Goal: Information Seeking & Learning: Find specific fact

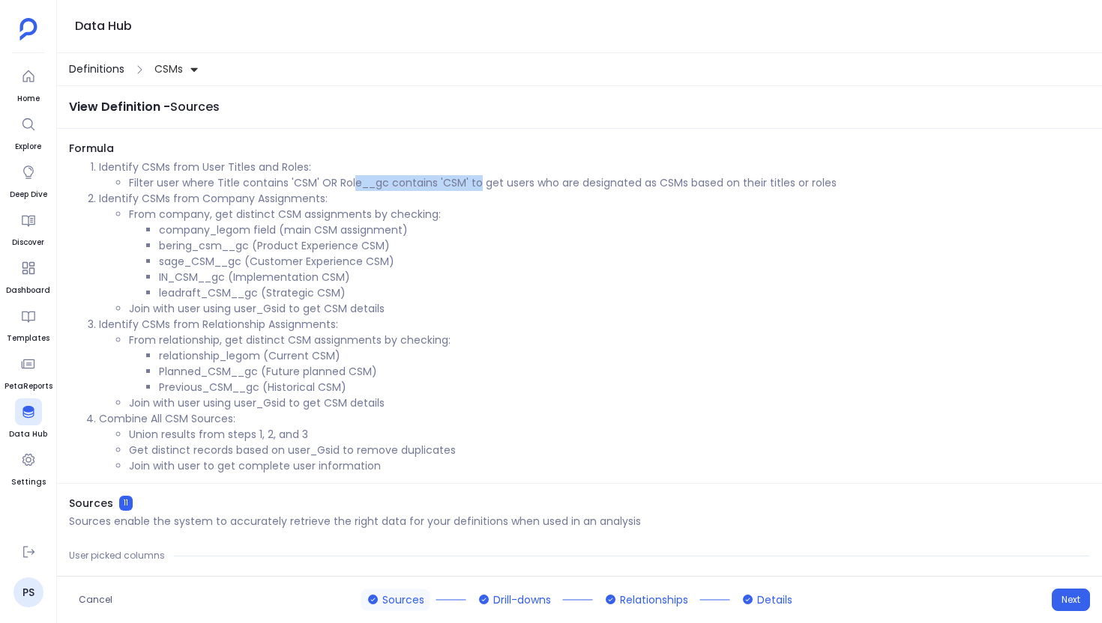
click at [94, 61] on span "Definitions" at bounding box center [96, 69] width 55 height 16
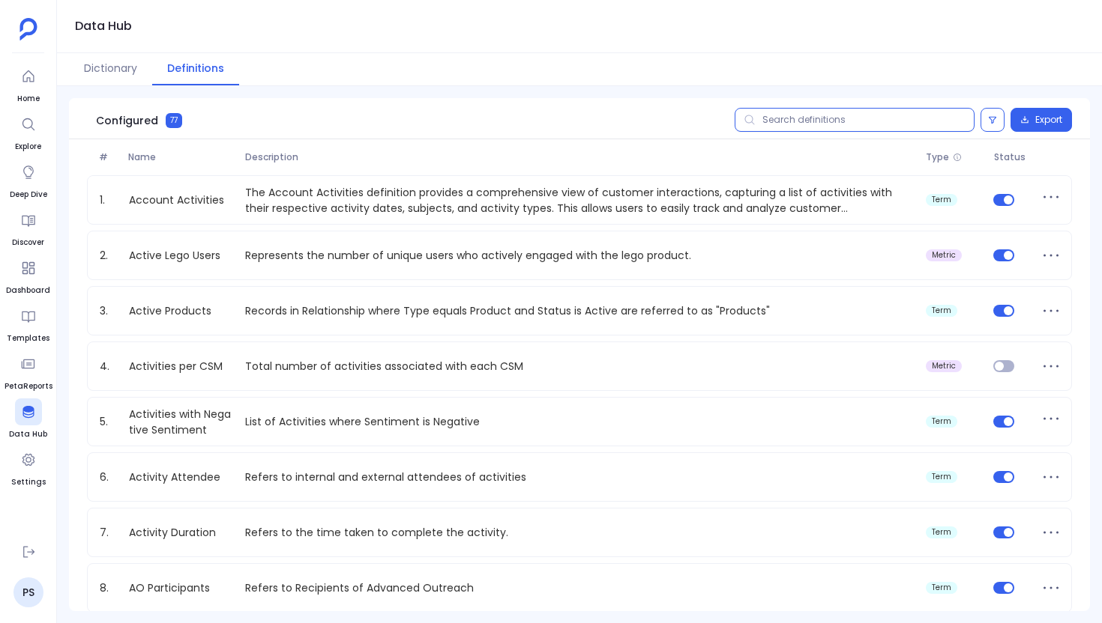
click at [836, 124] on input "text" at bounding box center [854, 120] width 240 height 24
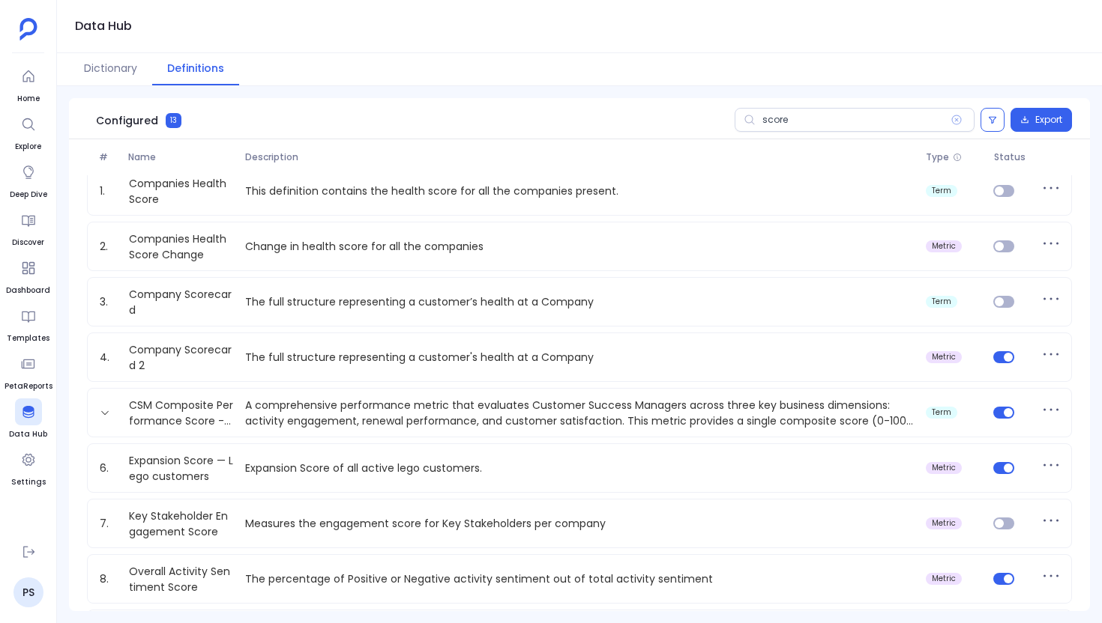
scroll to position [10, 0]
click at [775, 120] on input "score" at bounding box center [854, 120] width 240 height 24
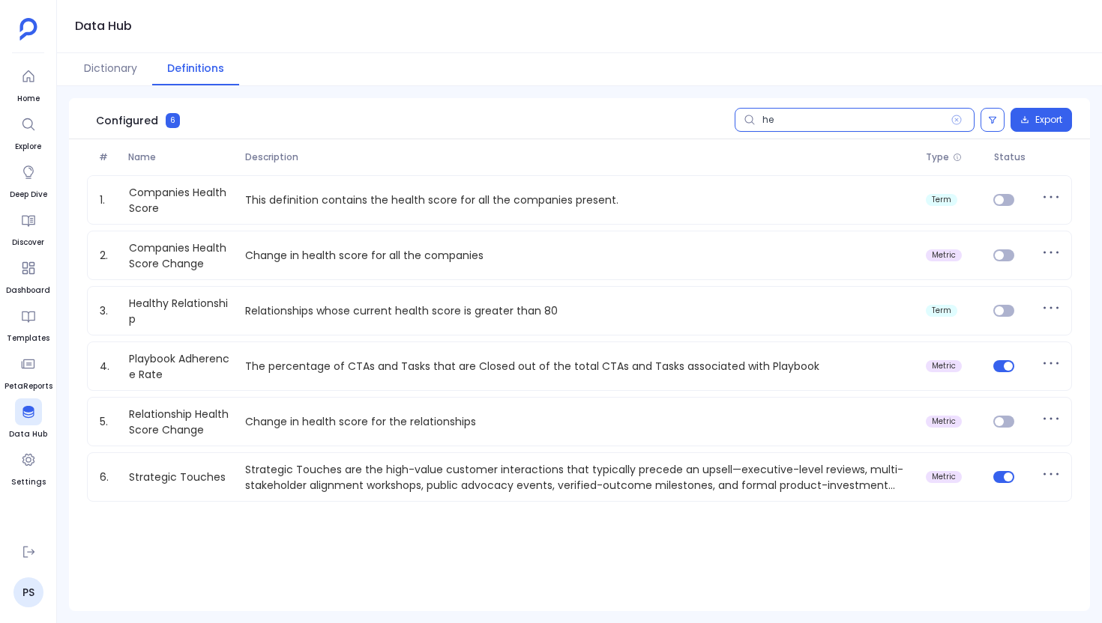
scroll to position [0, 0]
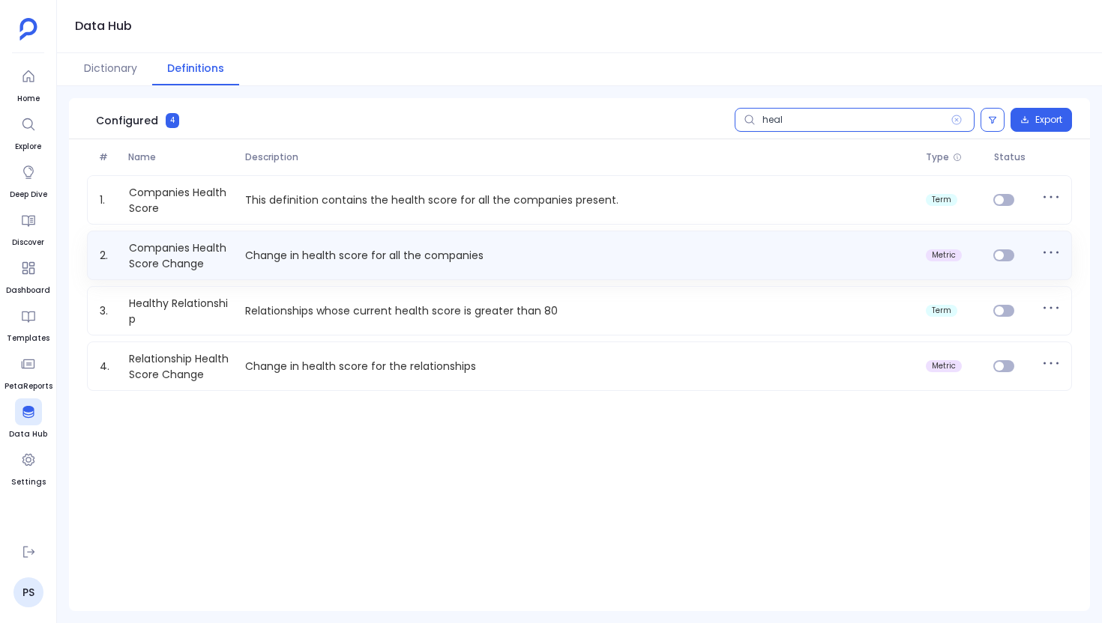
type input "heal"
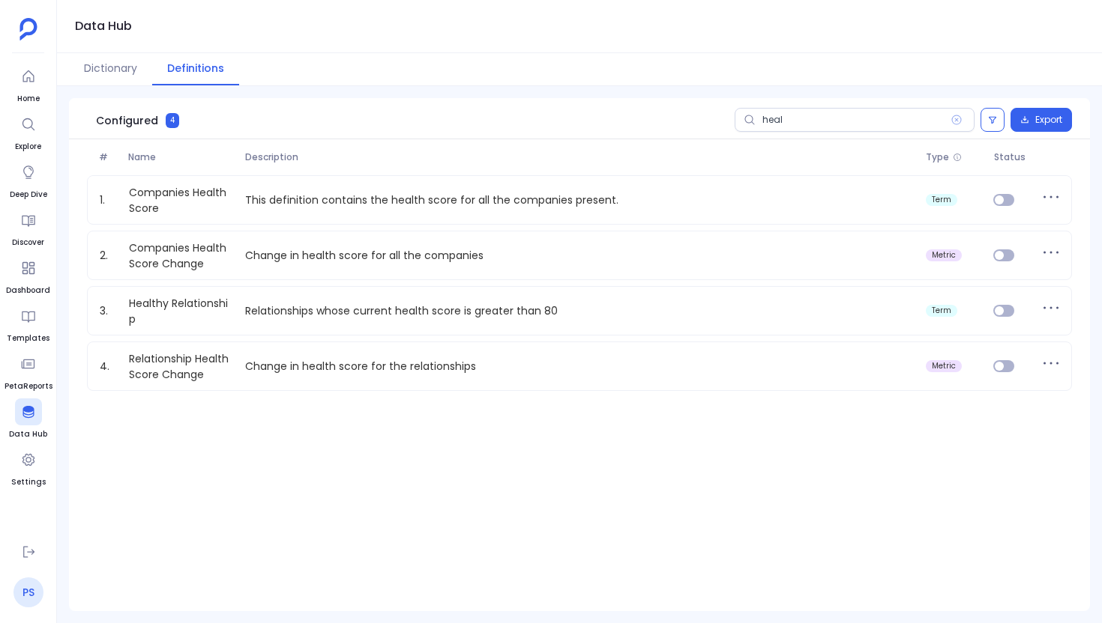
click at [28, 595] on link "PS" at bounding box center [28, 593] width 30 height 30
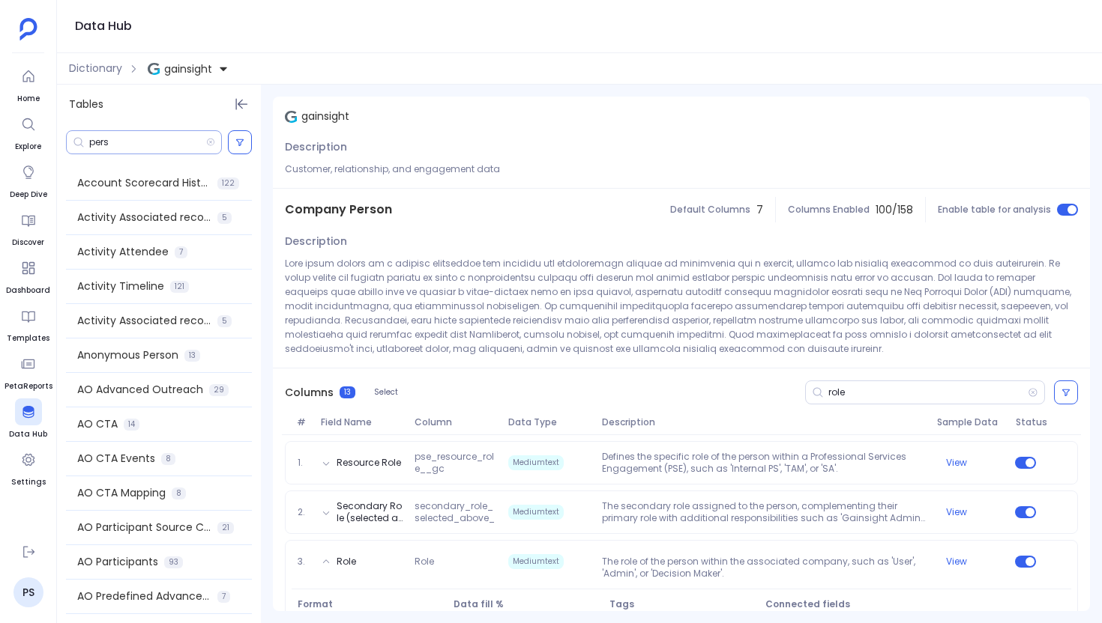
scroll to position [96, 0]
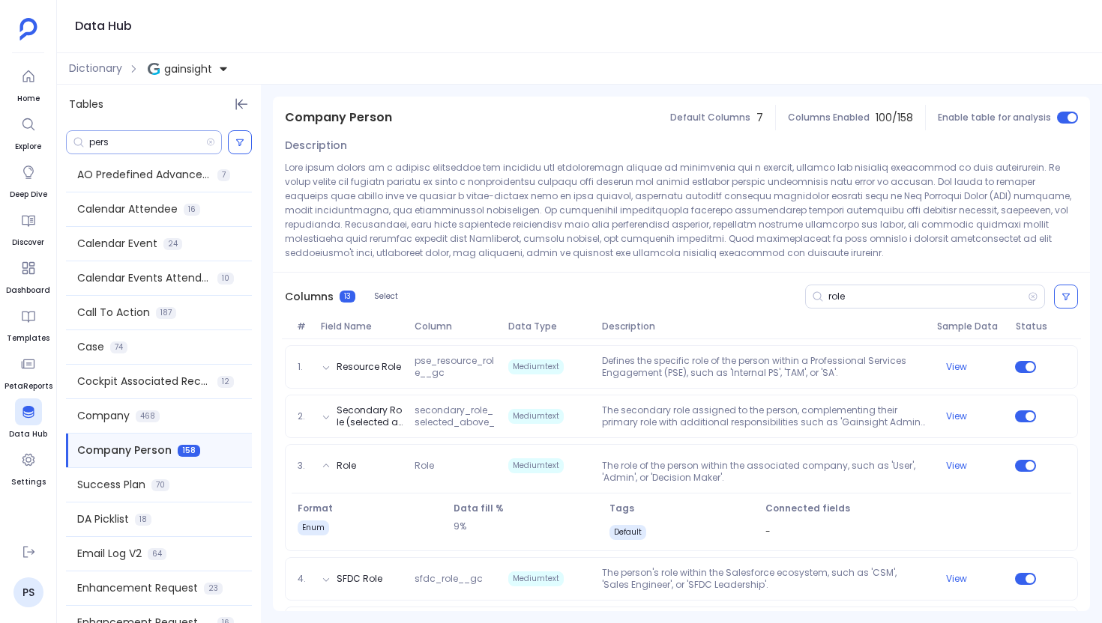
click at [105, 142] on input "pers" at bounding box center [147, 142] width 117 height 12
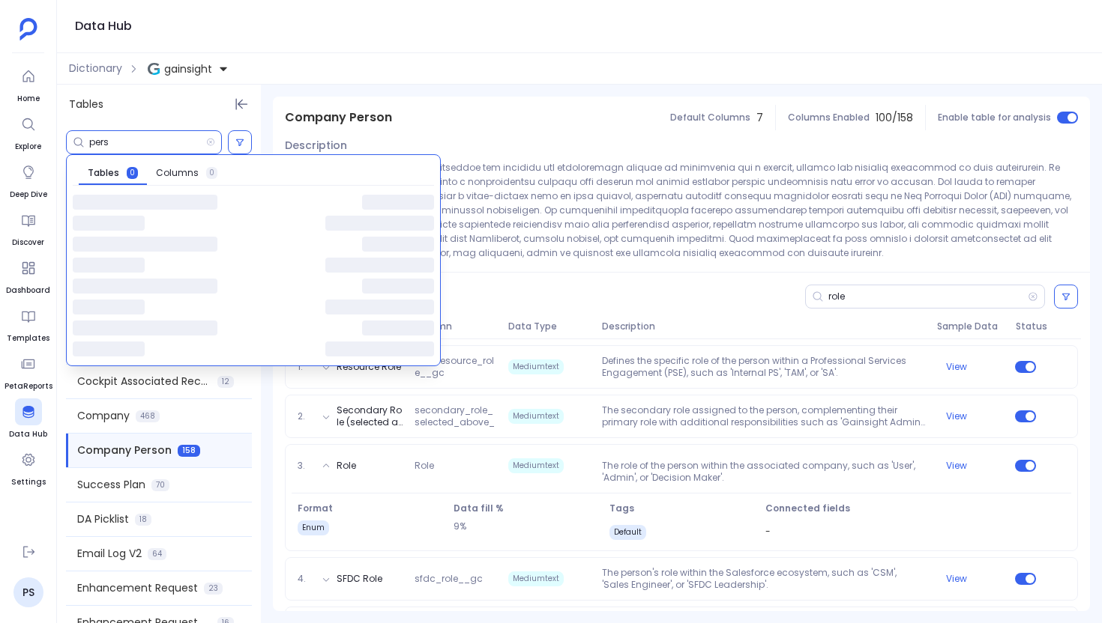
click at [105, 142] on input "pers" at bounding box center [147, 142] width 117 height 12
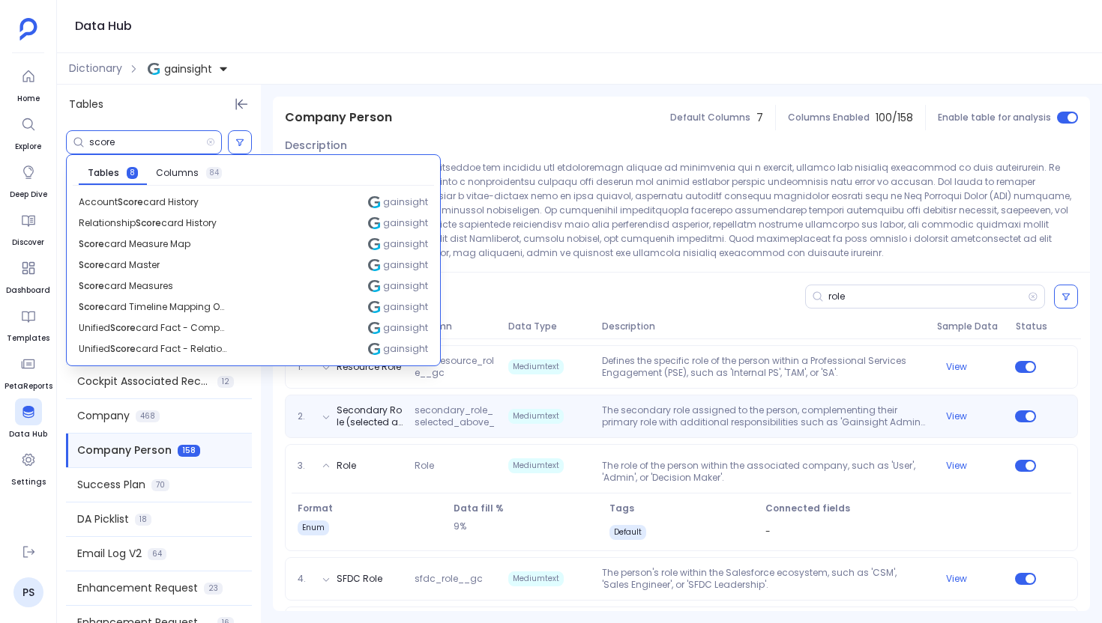
type input "score"
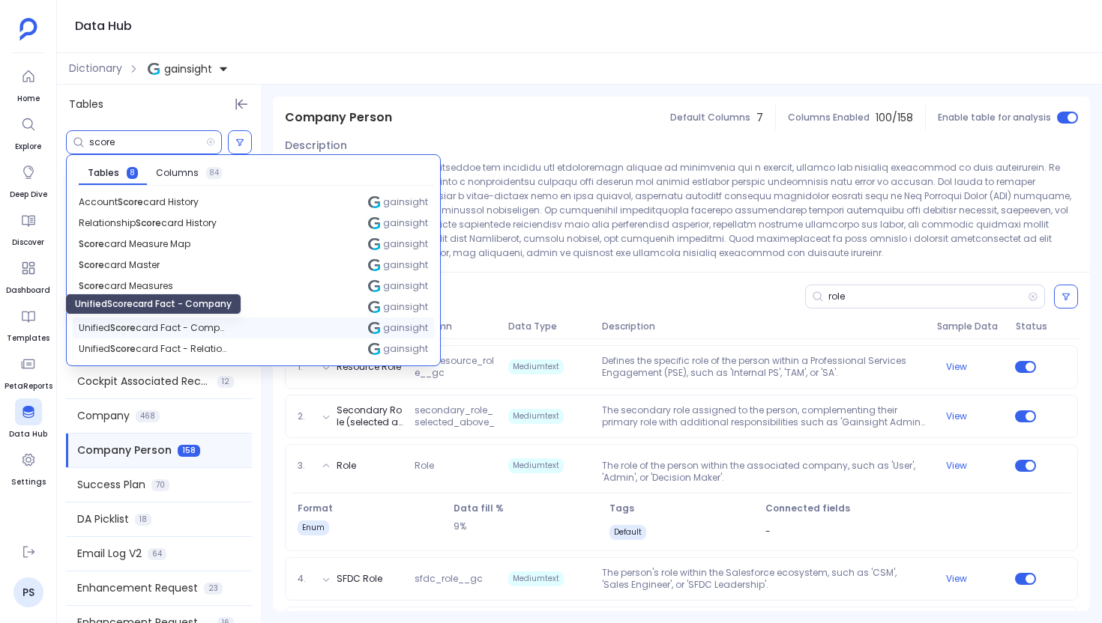
click at [165, 328] on span "Unified Score card Fact - Company" at bounding box center [154, 328] width 150 height 12
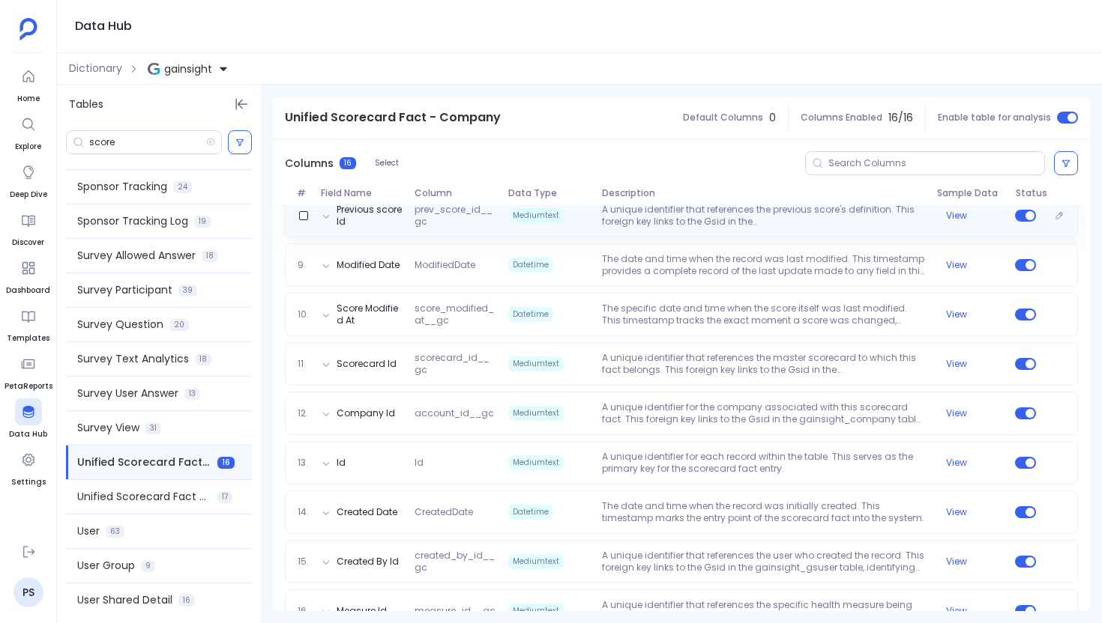
scroll to position [599, 0]
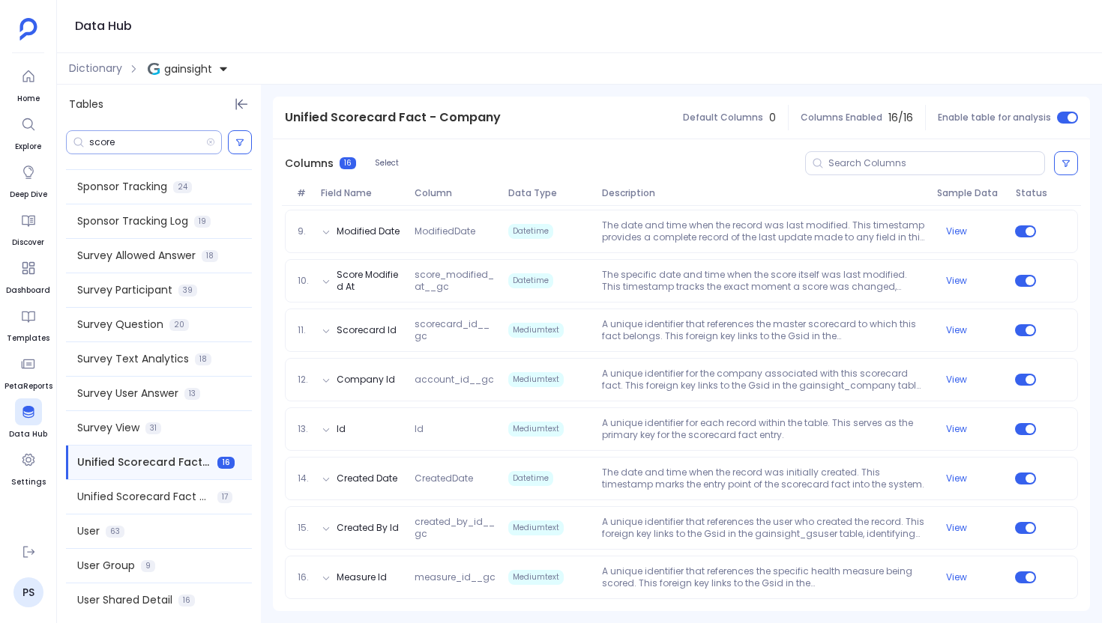
click at [157, 143] on input "score" at bounding box center [147, 142] width 117 height 12
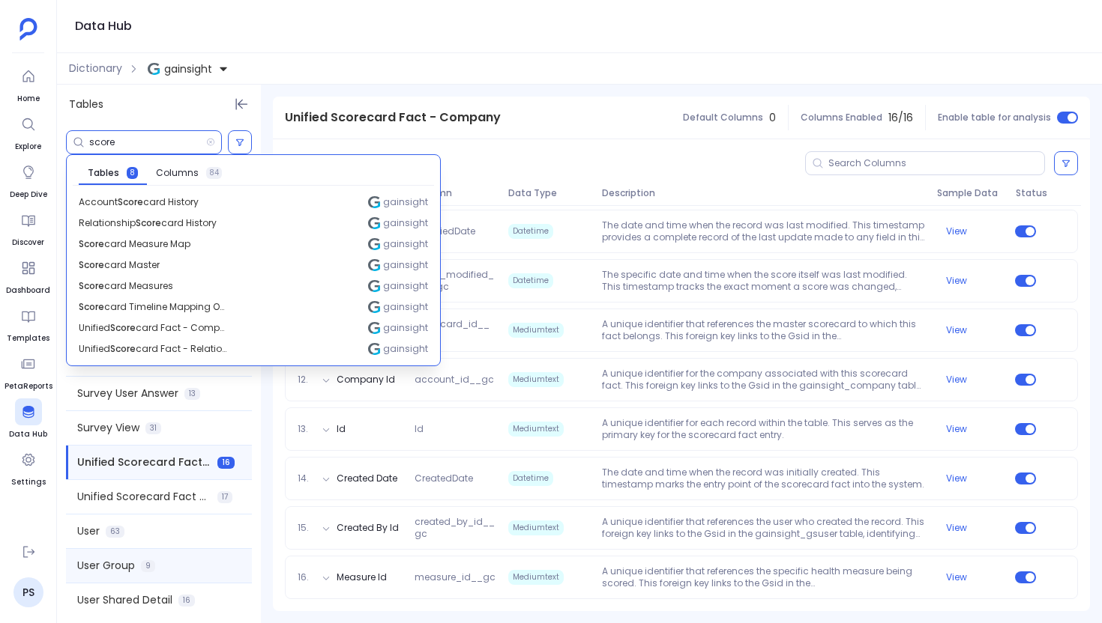
click at [188, 551] on div "User Group 9" at bounding box center [159, 566] width 186 height 34
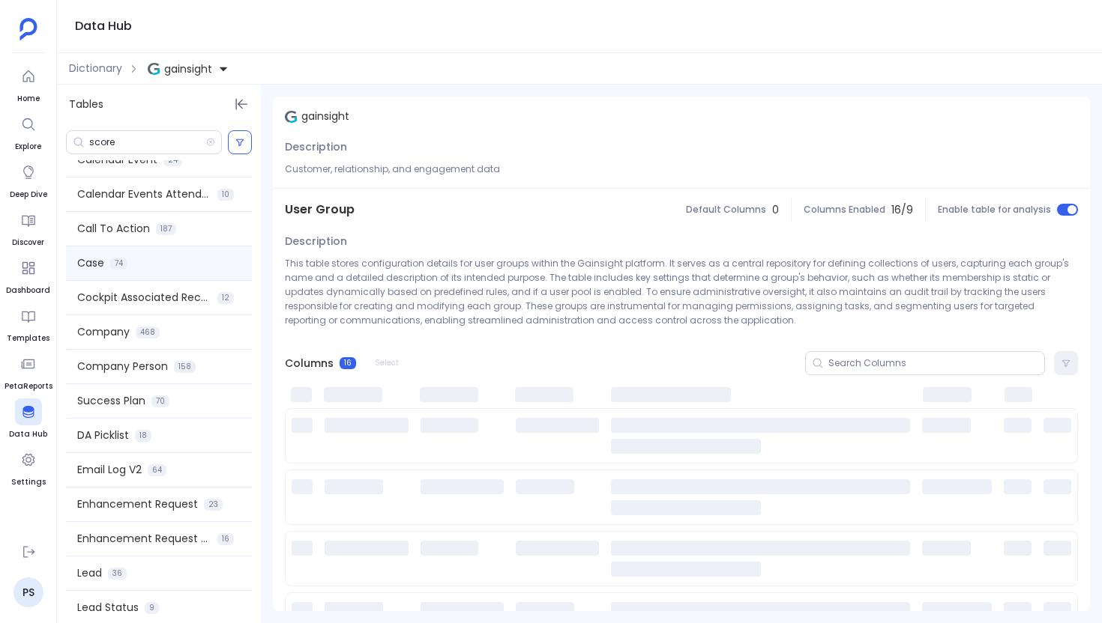
scroll to position [365, 0]
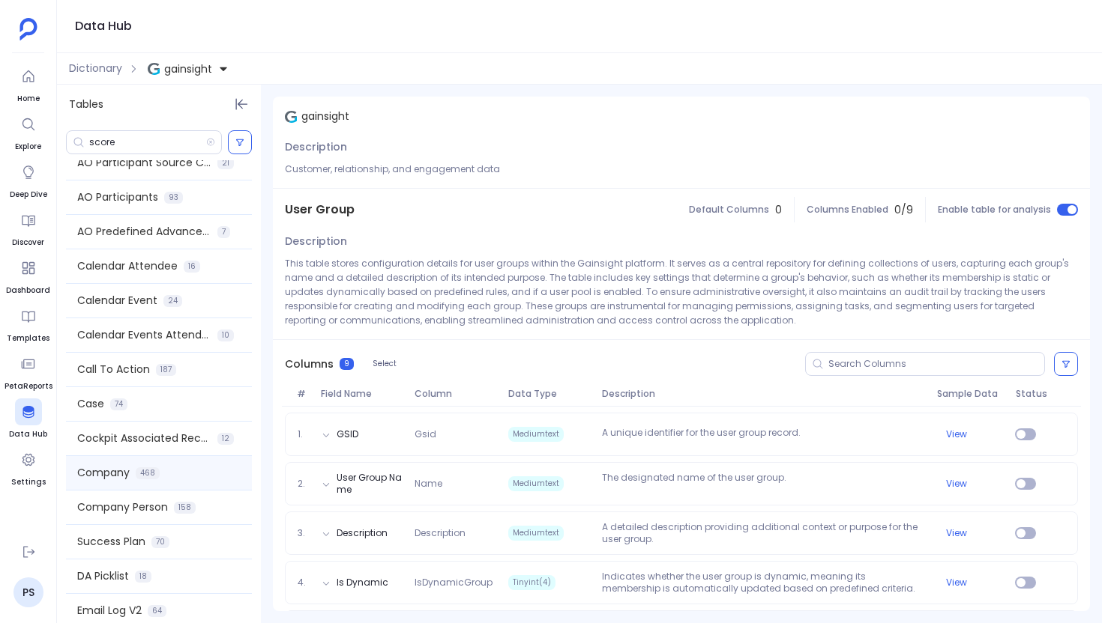
click at [145, 477] on span "468" at bounding box center [148, 474] width 24 height 12
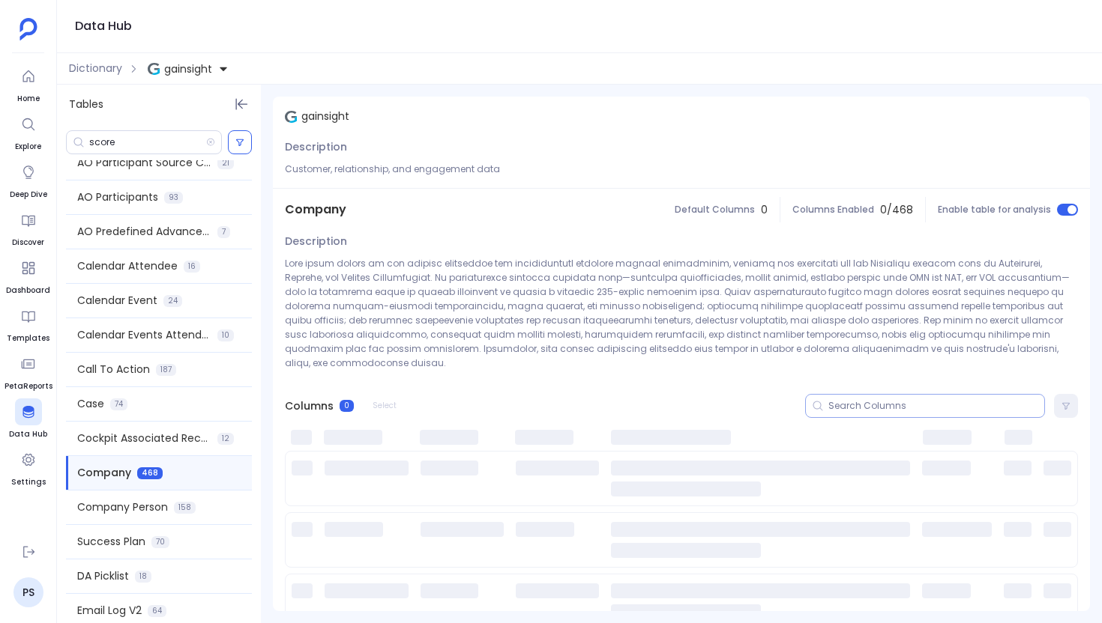
click at [908, 400] on input at bounding box center [936, 406] width 216 height 12
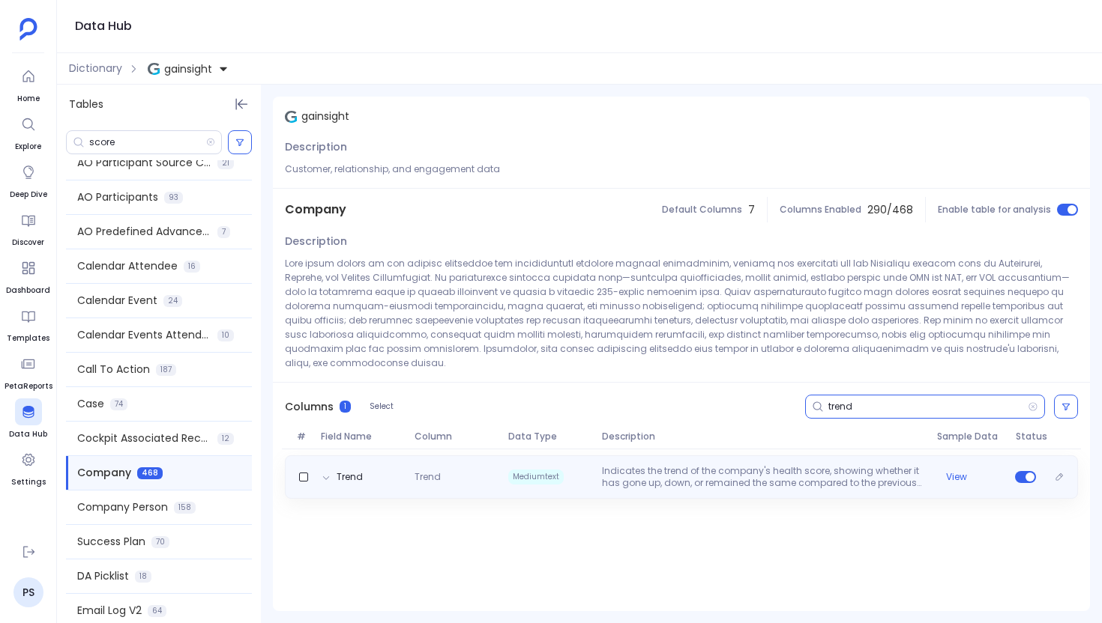
type input "trend"
click at [662, 474] on p "Indicates the trend of the company's health score, showing whether it has gone …" at bounding box center [763, 477] width 335 height 24
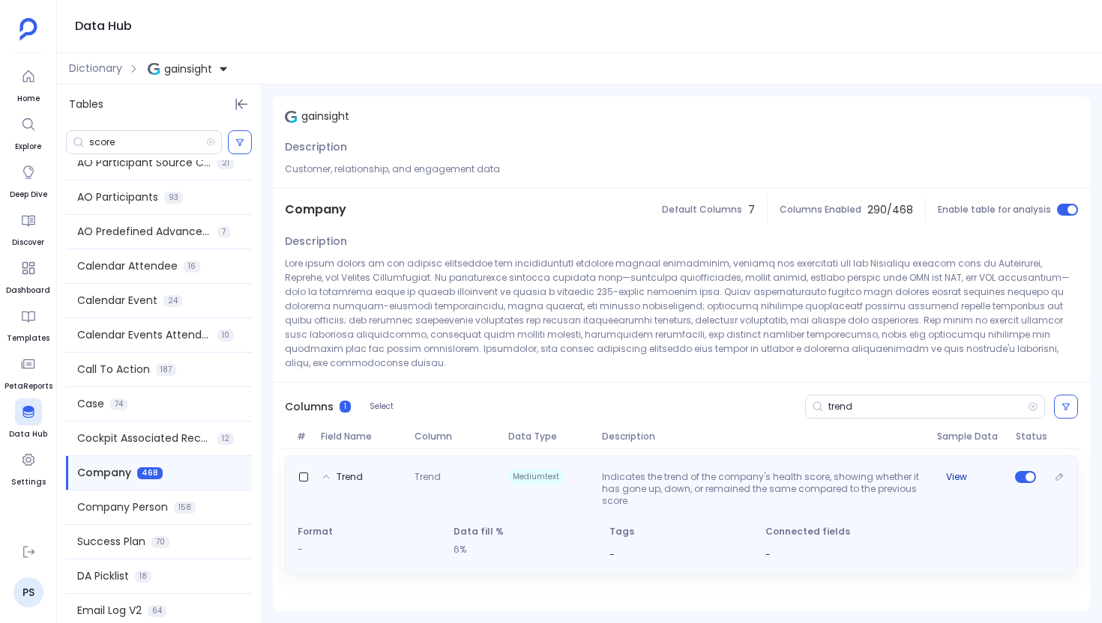
click at [949, 471] on button "View" at bounding box center [956, 477] width 21 height 12
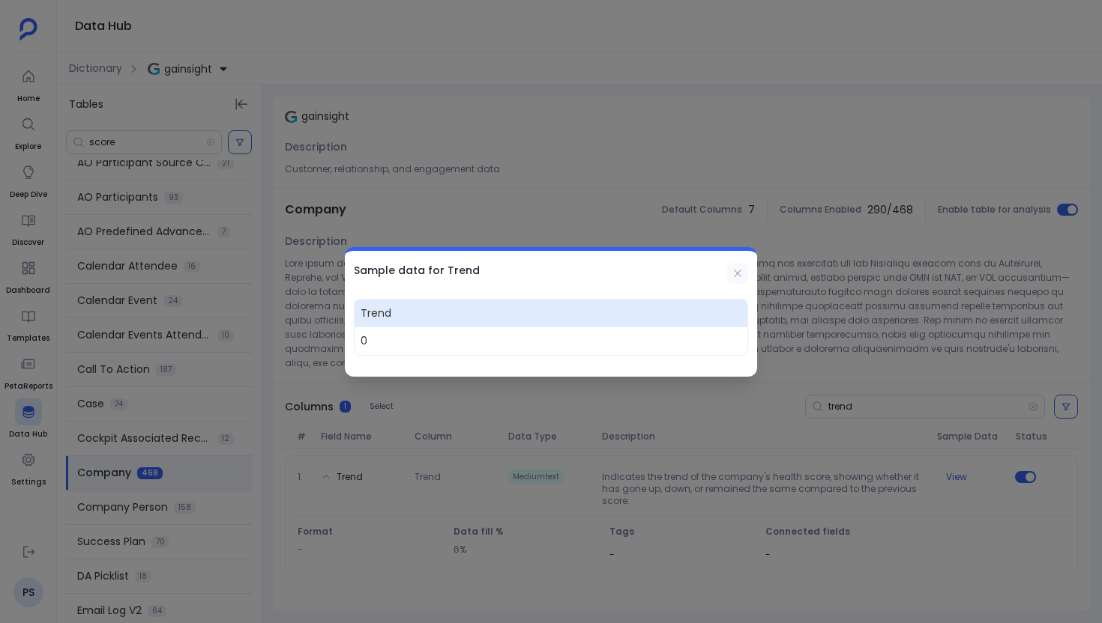
click at [729, 271] on button at bounding box center [737, 273] width 21 height 21
